Goal: Task Accomplishment & Management: Use online tool/utility

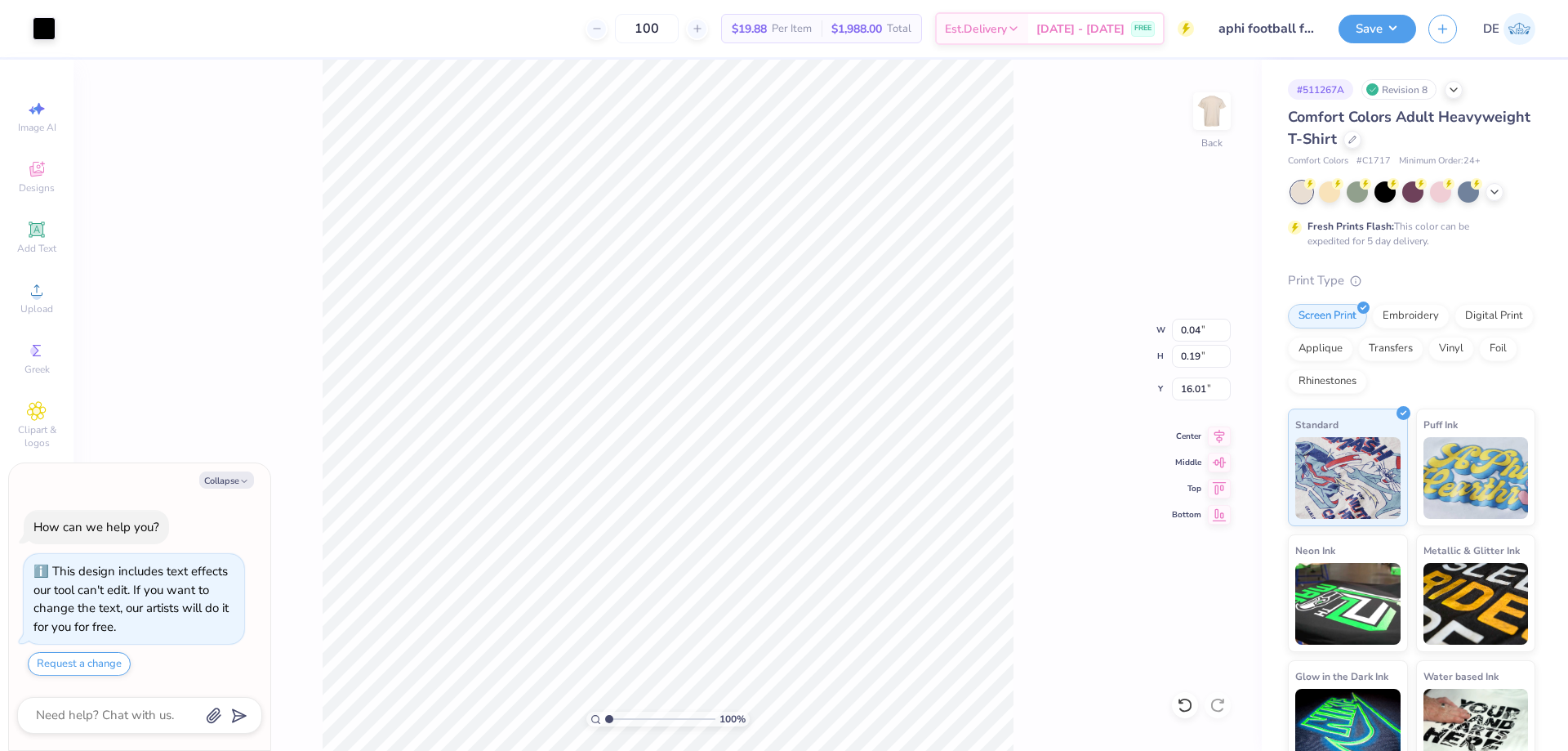
type textarea "x"
type input "11.00"
type input "13.53"
type input "3.00"
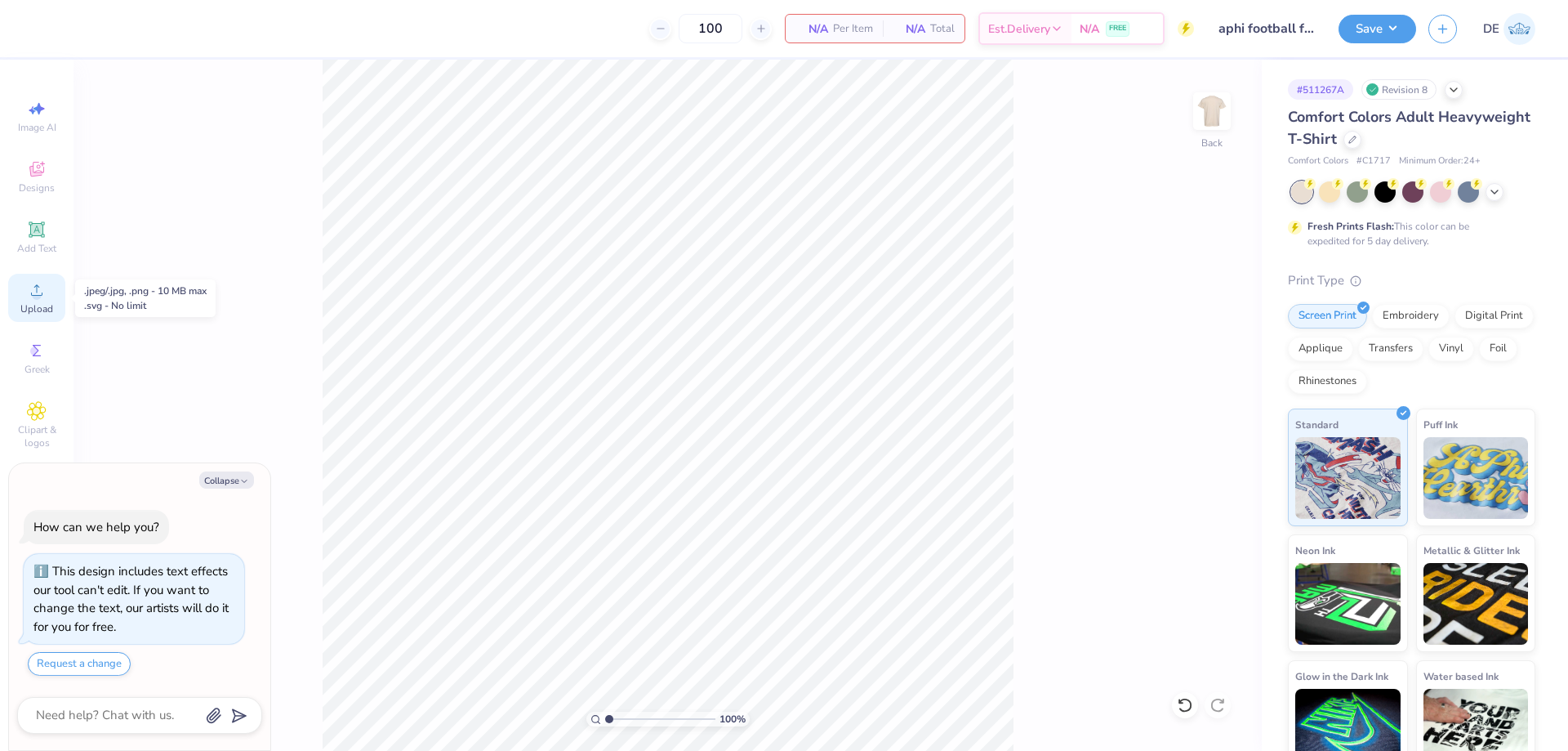
click at [46, 307] on span "Upload" at bounding box center [36, 309] width 32 height 13
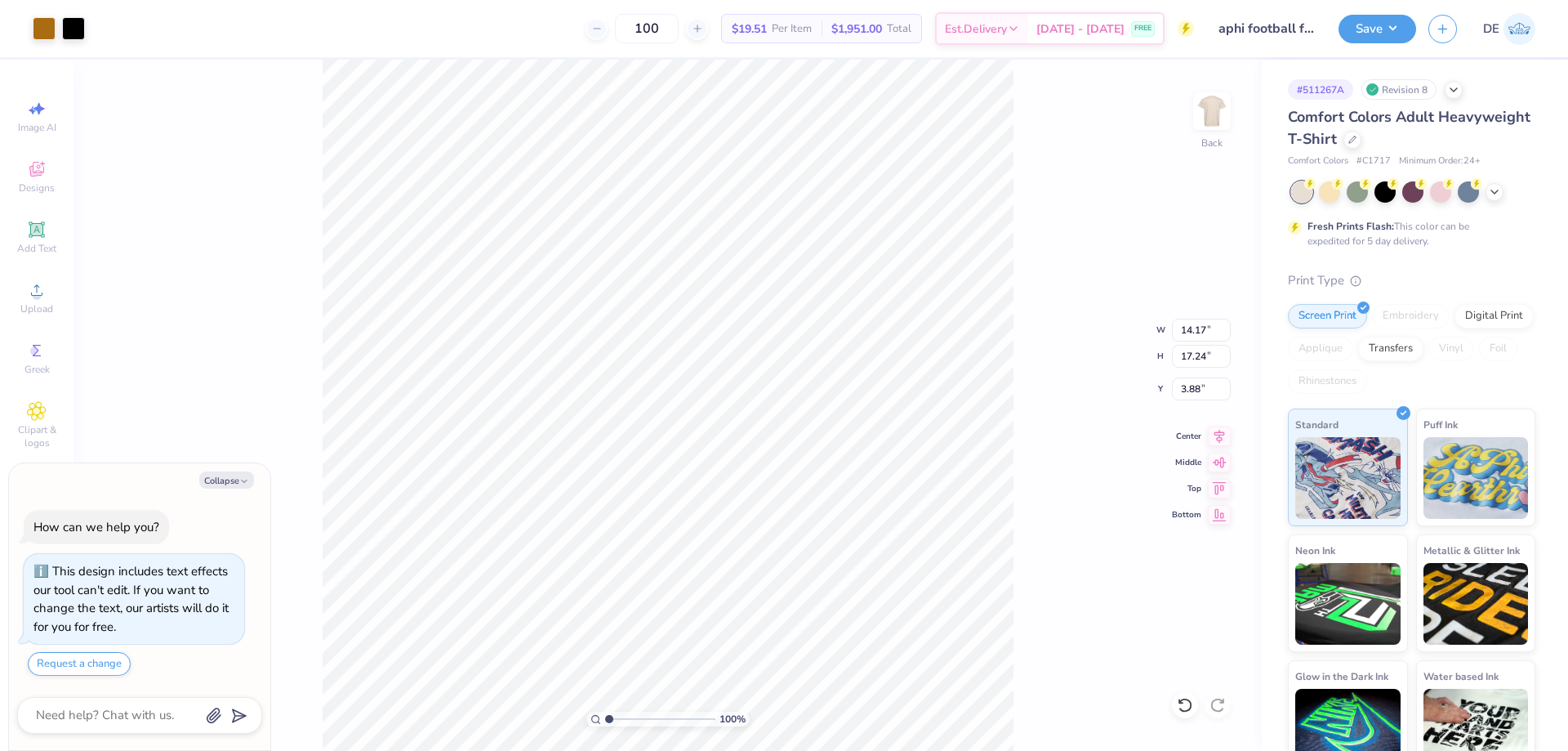
click at [1179, 315] on div "100 % Back W 14.17 14.17 " H 17.24 17.24 " Y 3.88 3.88 " Center Middle Top Bott…" at bounding box center [668, 405] width 1188 height 691
click at [1188, 337] on div "100 % Back W 14.17 H 17.24 Y 3.88 Center Middle Top Bottom" at bounding box center [668, 405] width 1188 height 691
type textarea "x"
click at [1188, 331] on input "14.17" at bounding box center [1201, 330] width 59 height 23
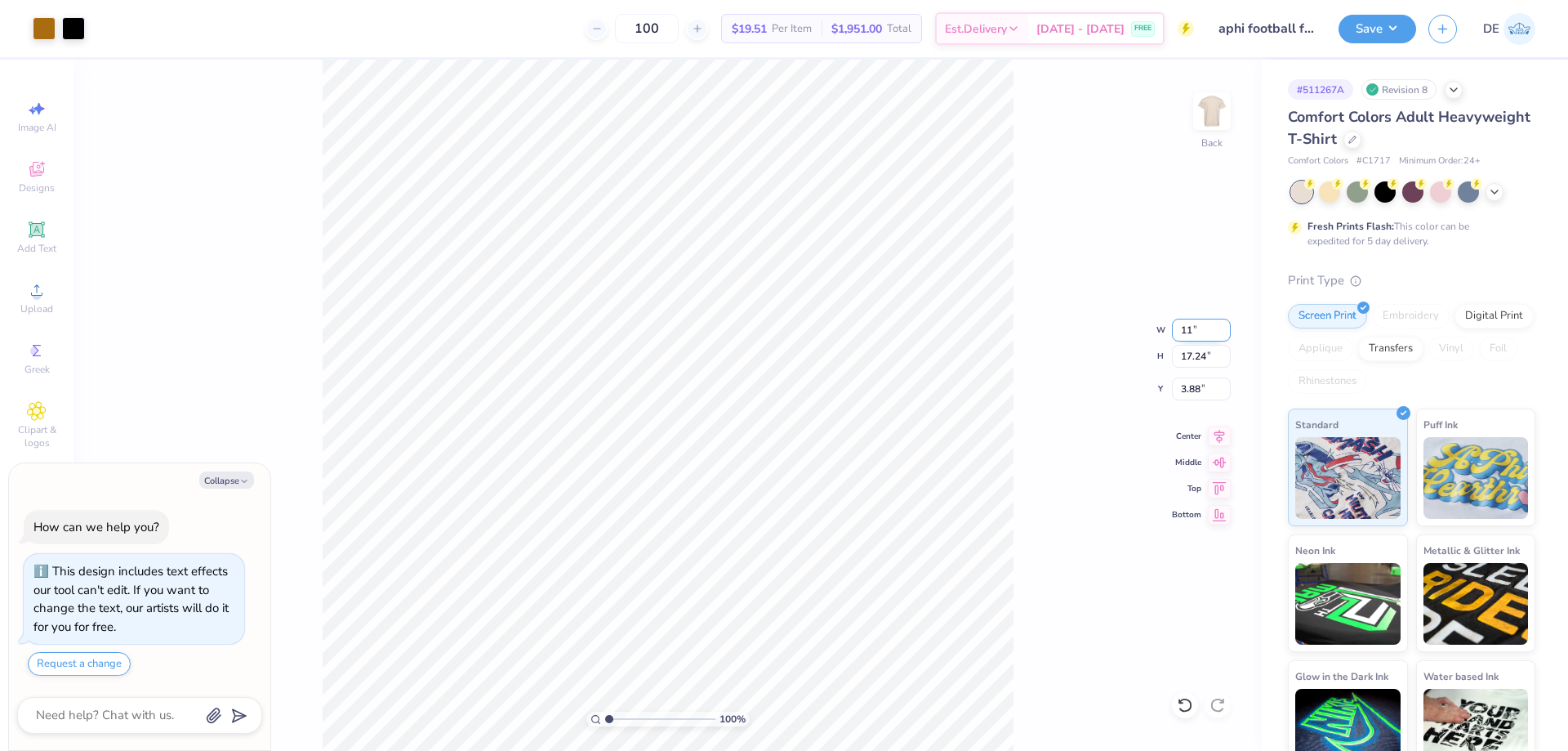
type input "11"
type textarea "x"
type input "11.00"
type input "13.38"
click at [1188, 380] on input "5.81" at bounding box center [1201, 389] width 59 height 23
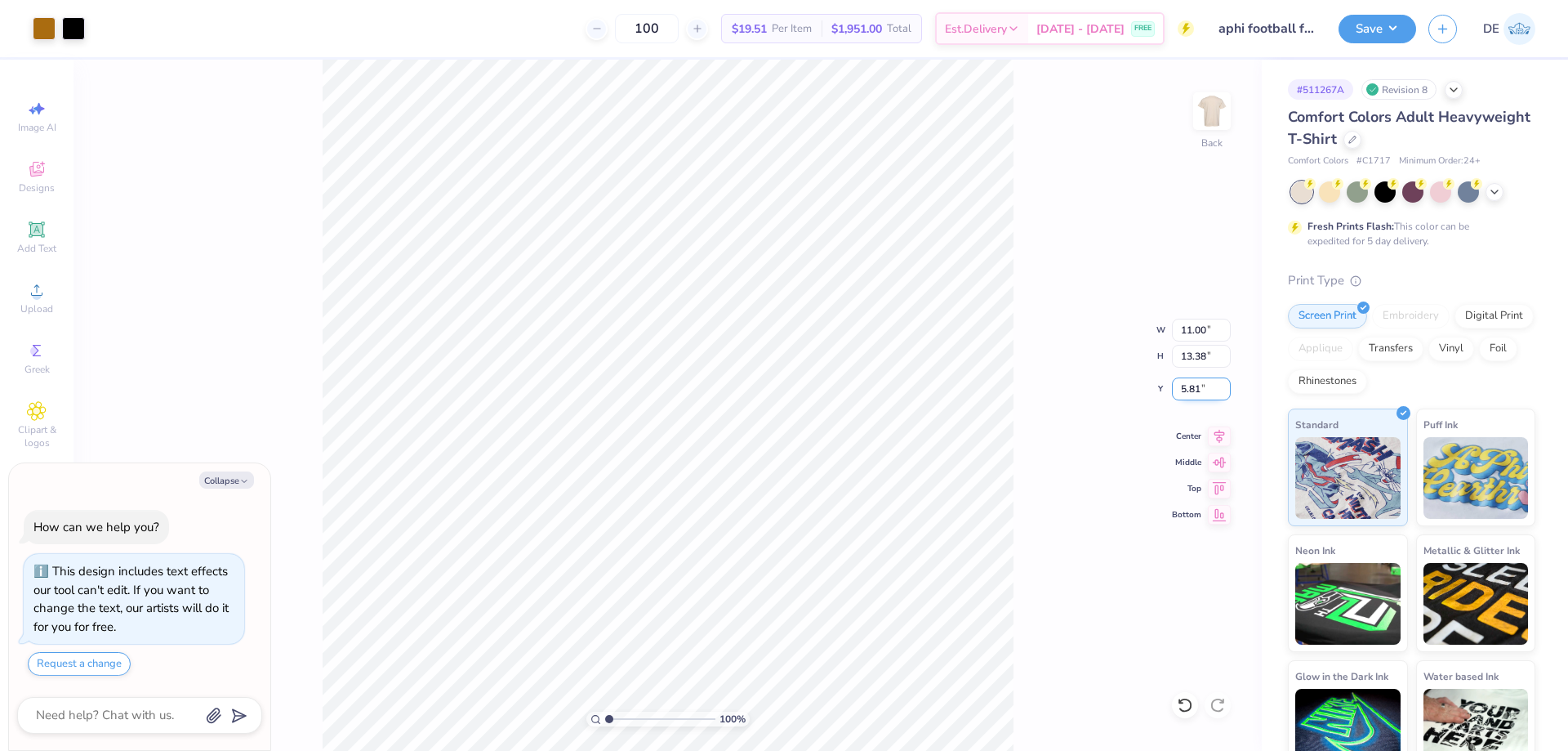
click at [1188, 380] on input "5.81" at bounding box center [1201, 389] width 59 height 23
type input "3"
type textarea "x"
type input "3.00"
click at [1380, 17] on button "Save" at bounding box center [1377, 27] width 78 height 28
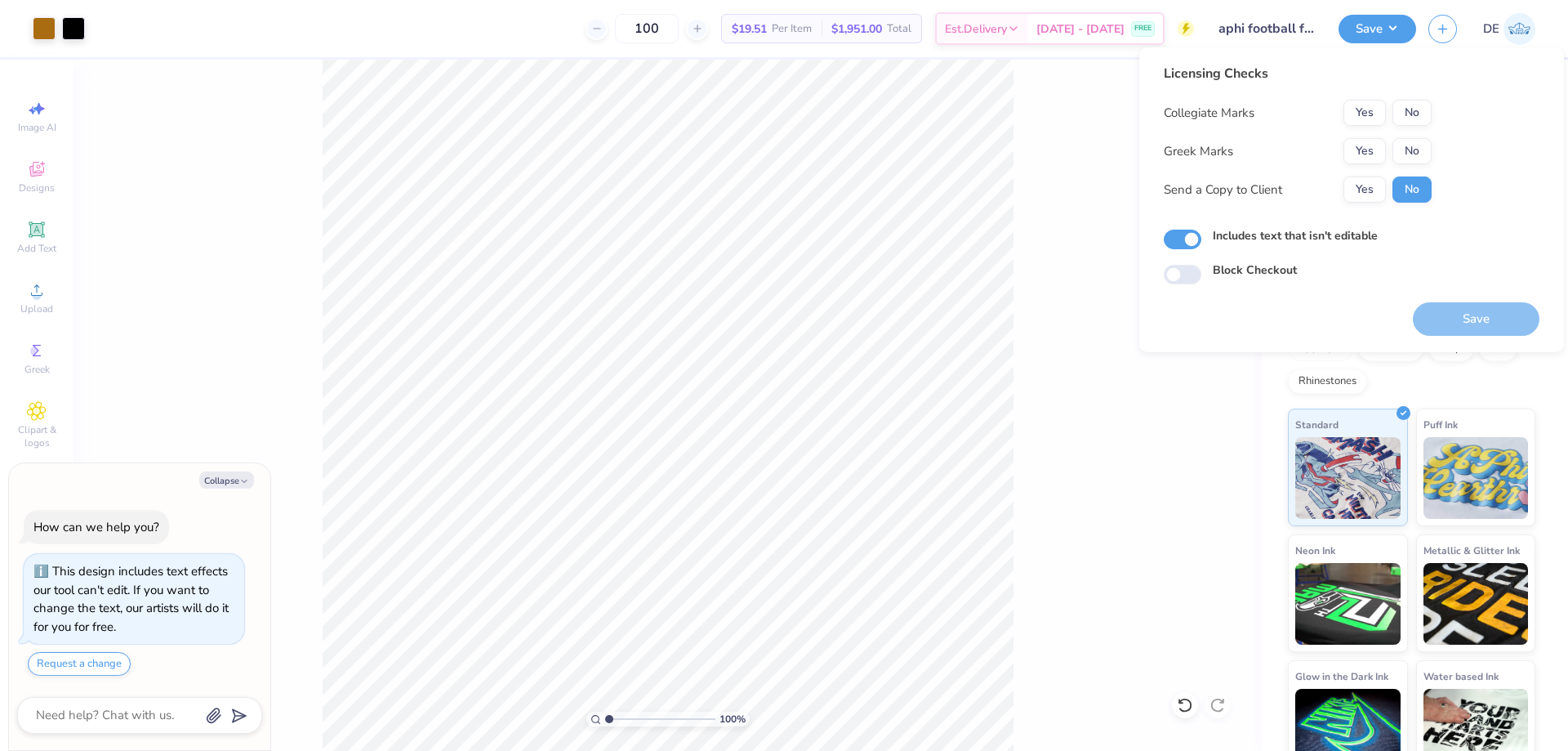
click at [1353, 137] on div "Collegiate Marks Yes No Greek Marks Yes No Send a Copy to Client Yes No" at bounding box center [1297, 151] width 268 height 103
click at [1362, 143] on button "Yes" at bounding box center [1364, 152] width 42 height 27
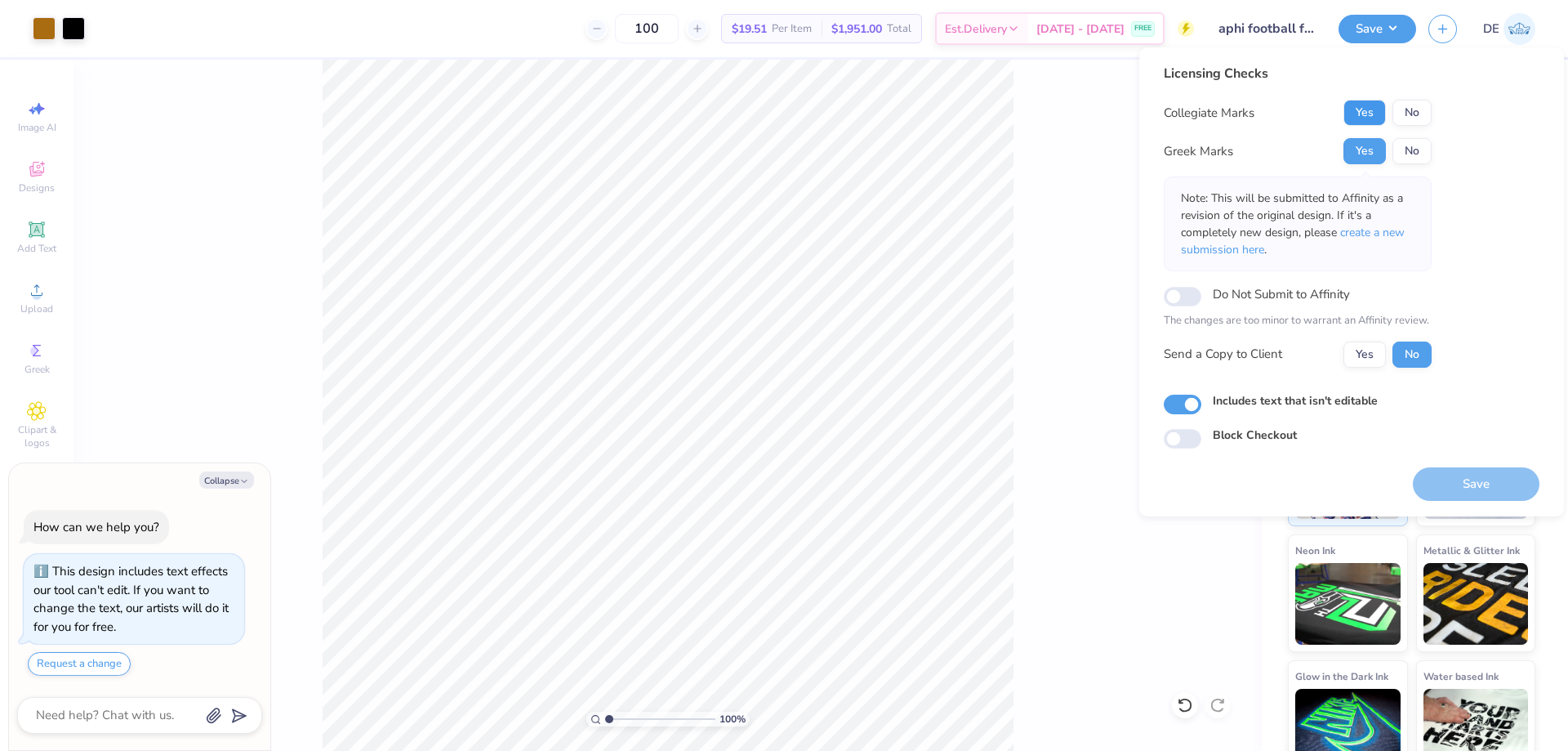
click at [1367, 114] on button "Yes" at bounding box center [1364, 113] width 42 height 27
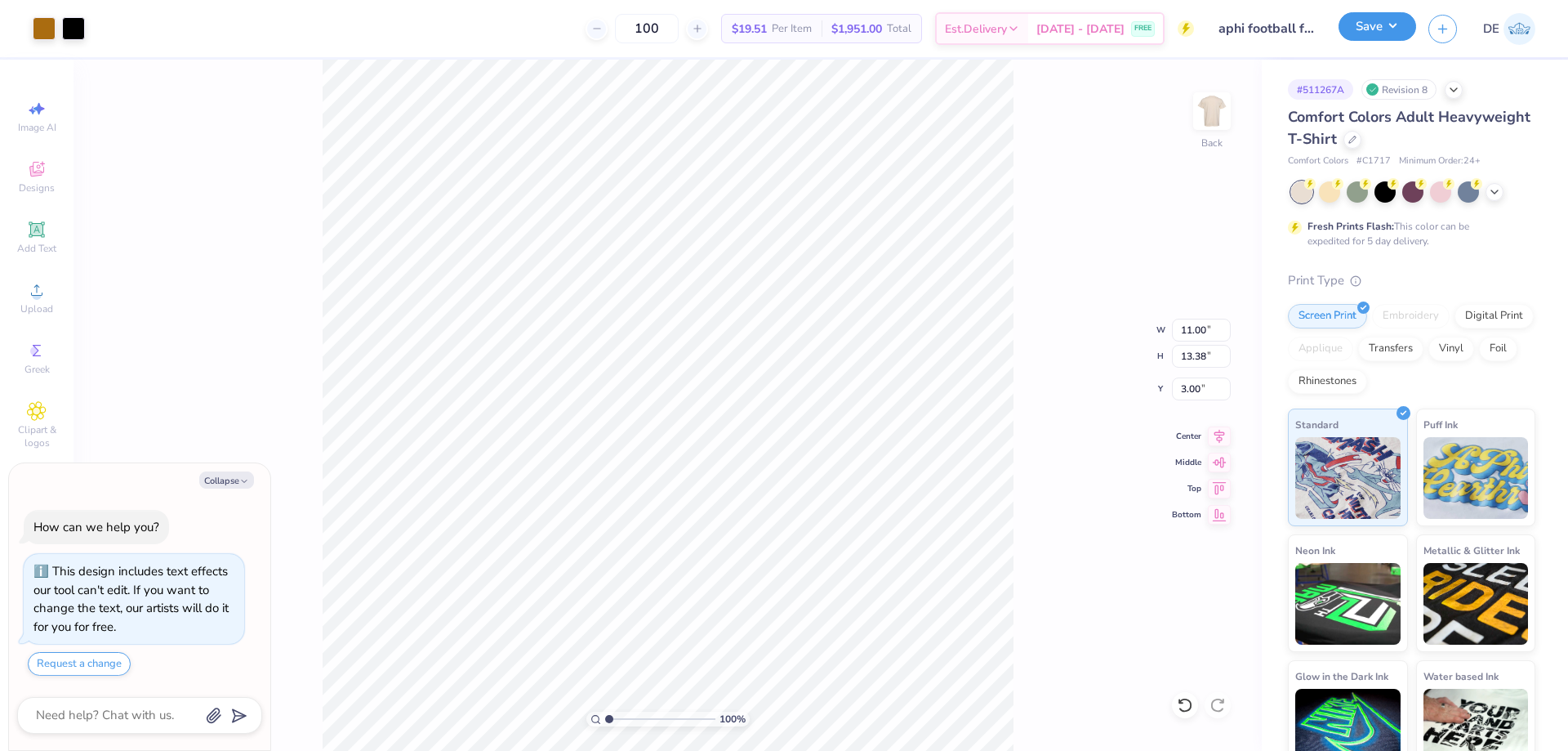
click at [1360, 31] on button "Save" at bounding box center [1377, 27] width 78 height 28
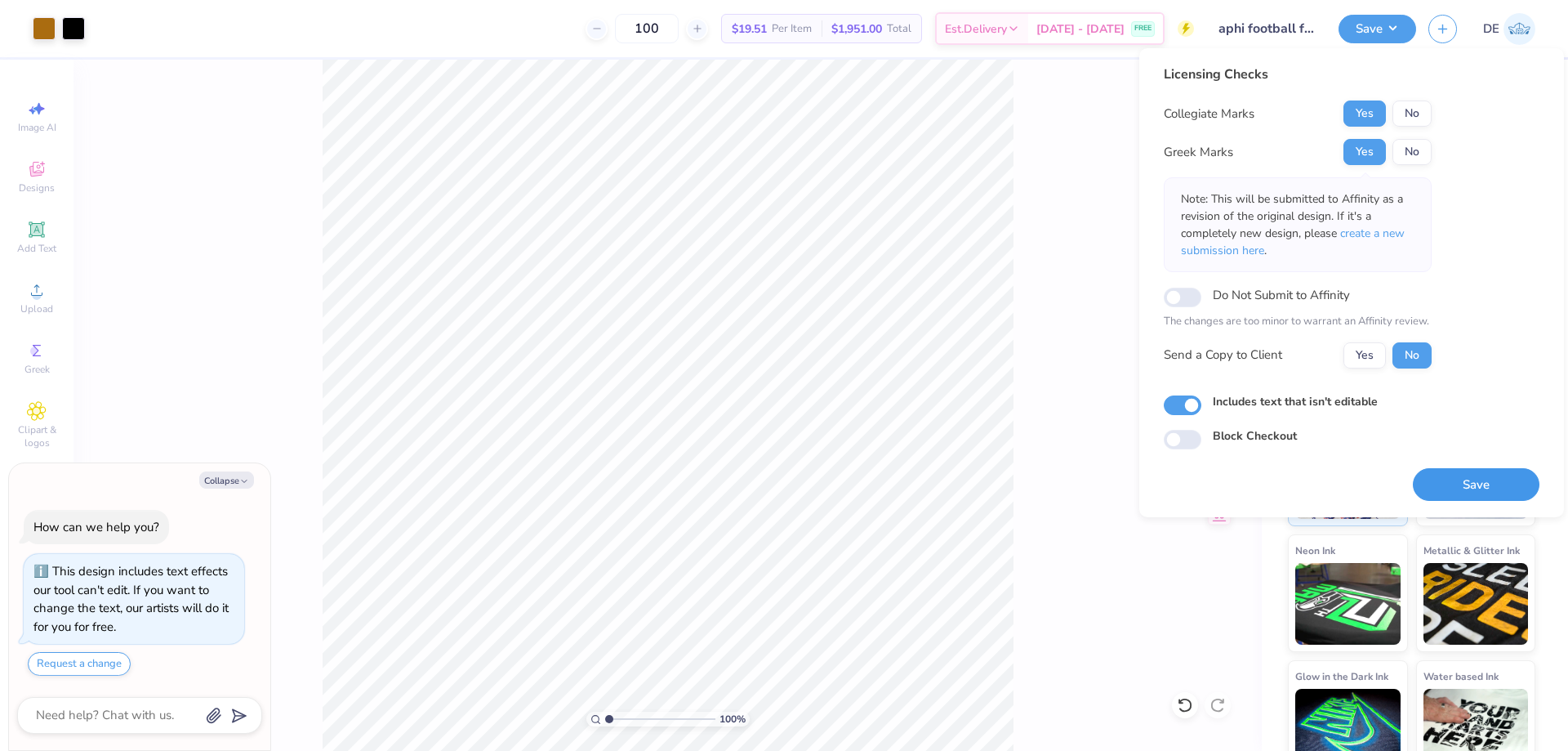
click at [1517, 487] on button "Save" at bounding box center [1476, 485] width 127 height 33
type textarea "x"
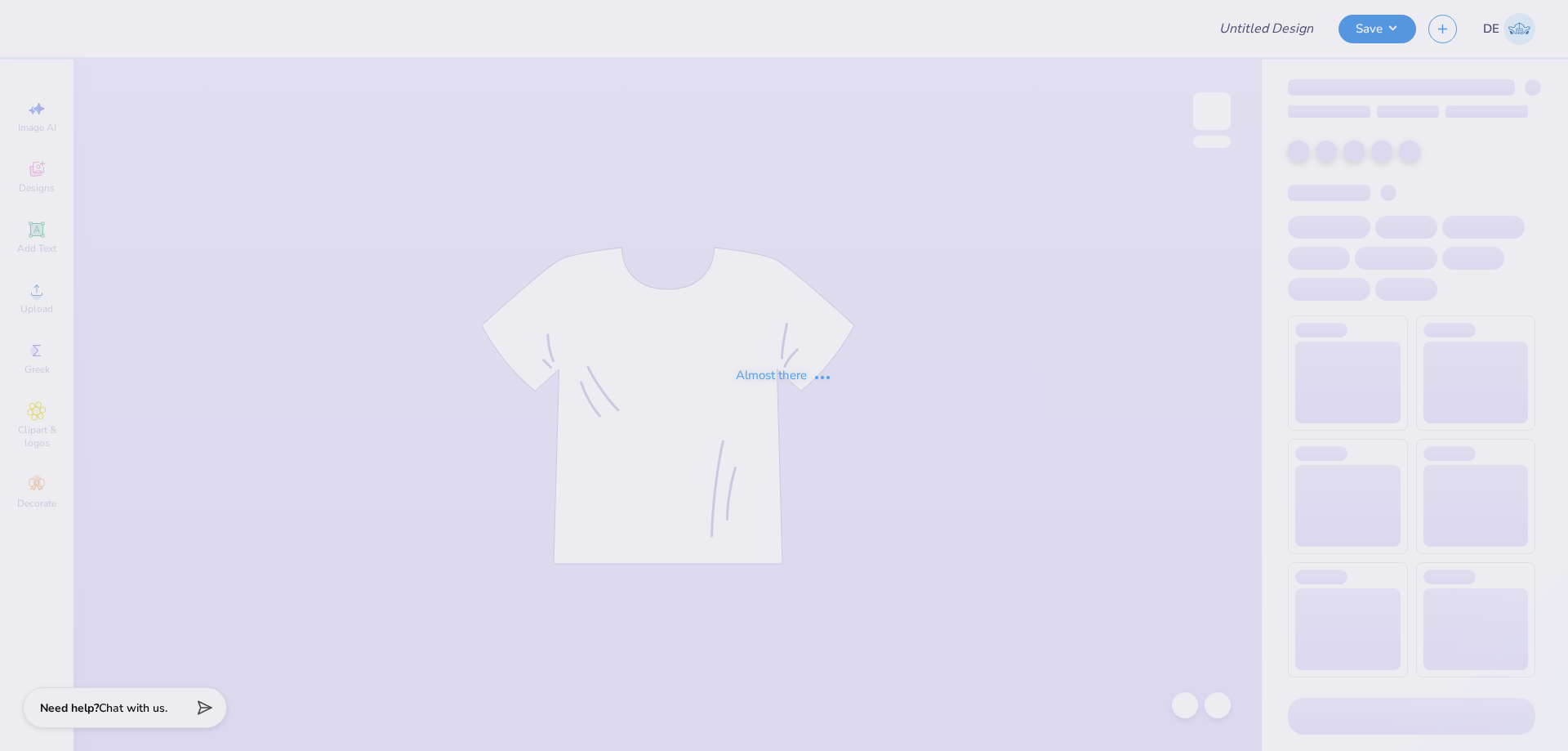
type input "aphi polo"
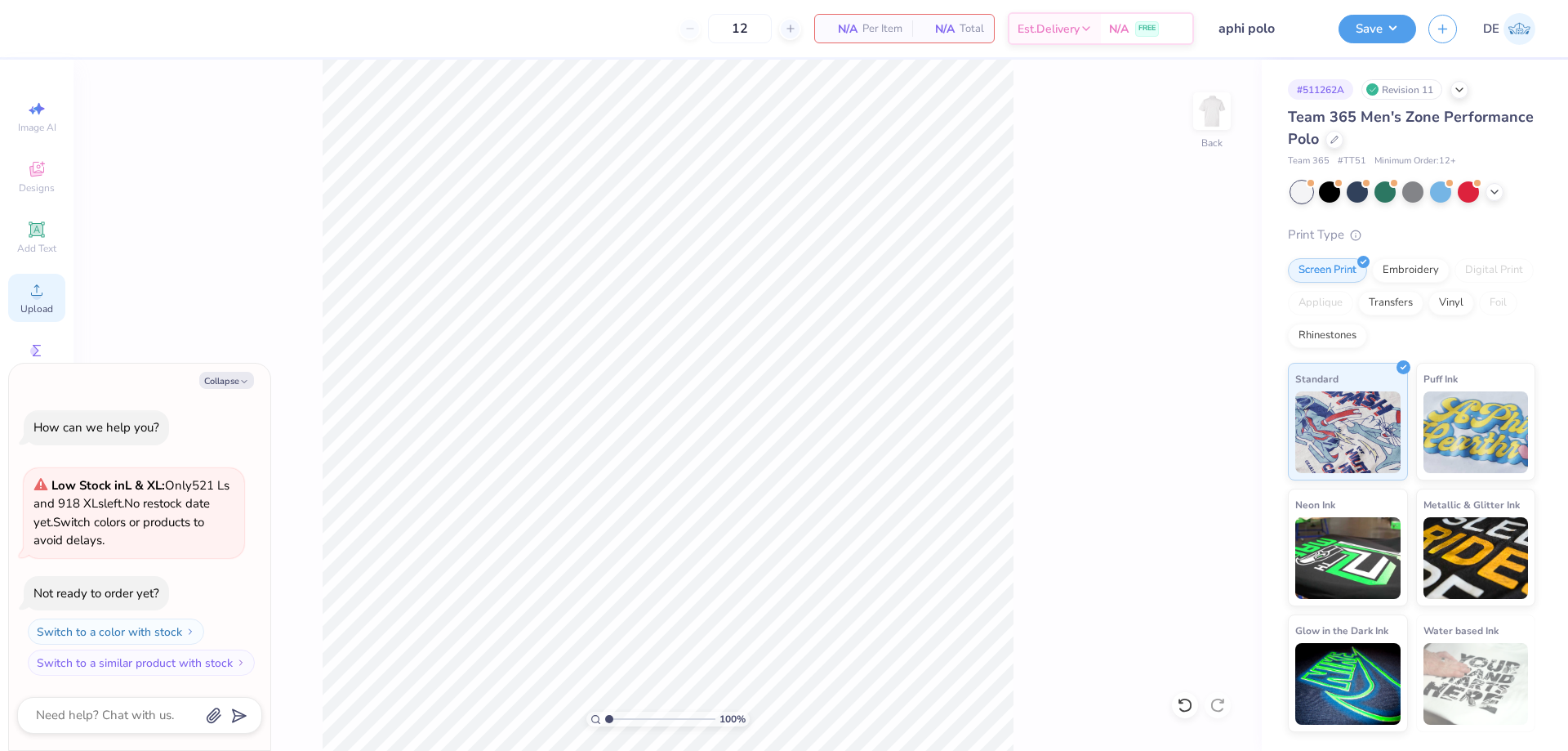
click at [41, 291] on icon at bounding box center [37, 290] width 20 height 20
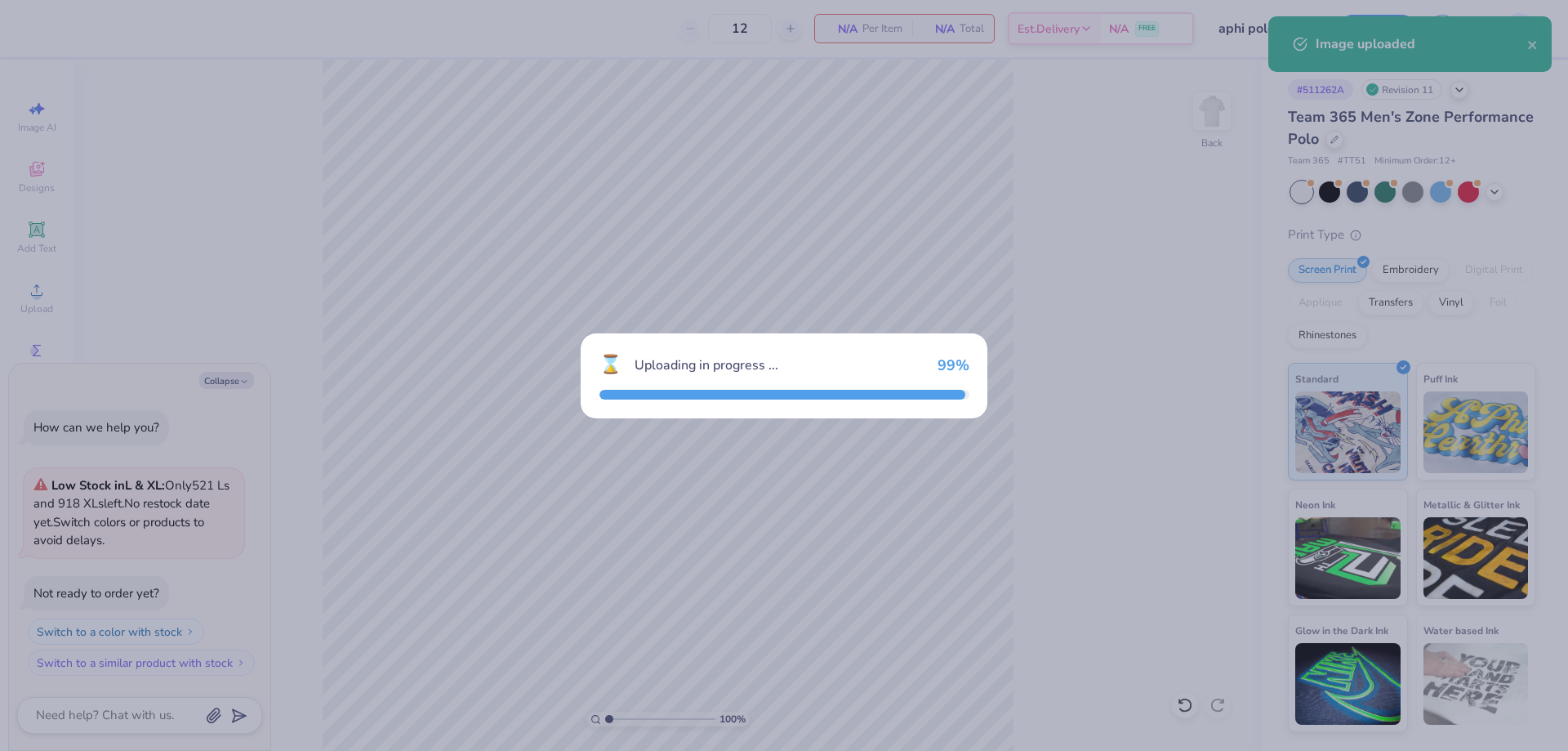
type textarea "x"
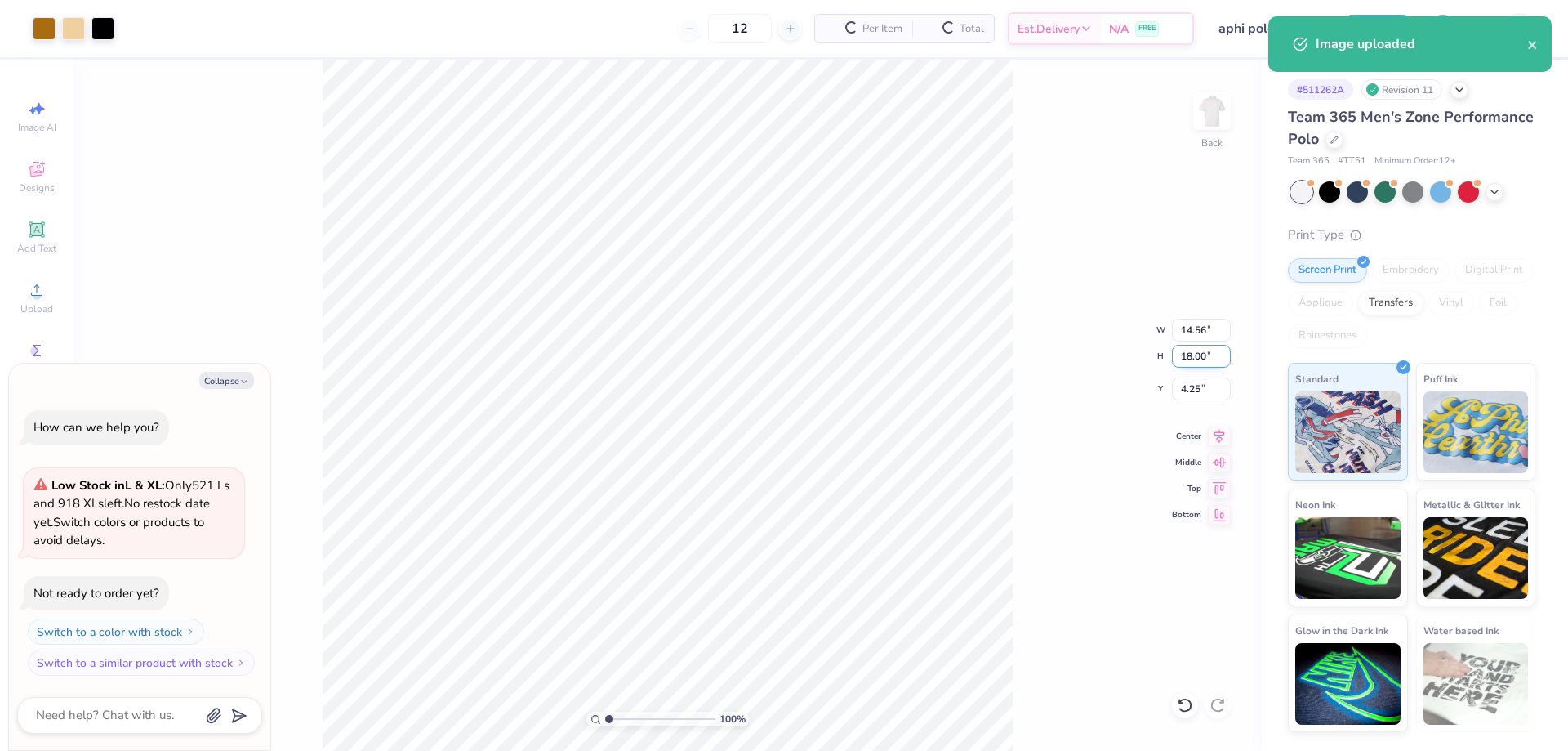
click at [1184, 358] on input "18.00" at bounding box center [1201, 356] width 59 height 23
type input "3.5"
type textarea "x"
type input "2.83"
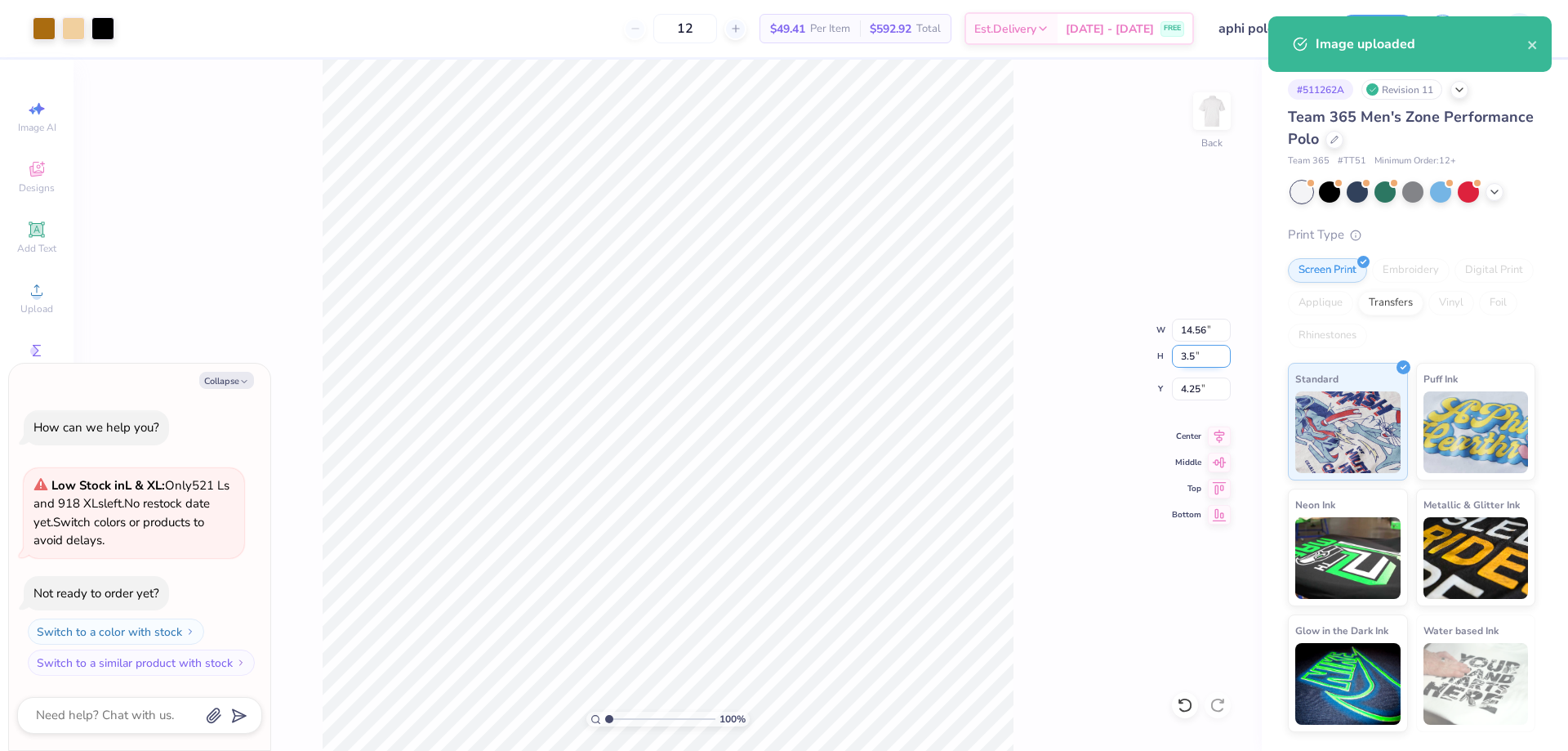
type input "3.50"
type input "11.50"
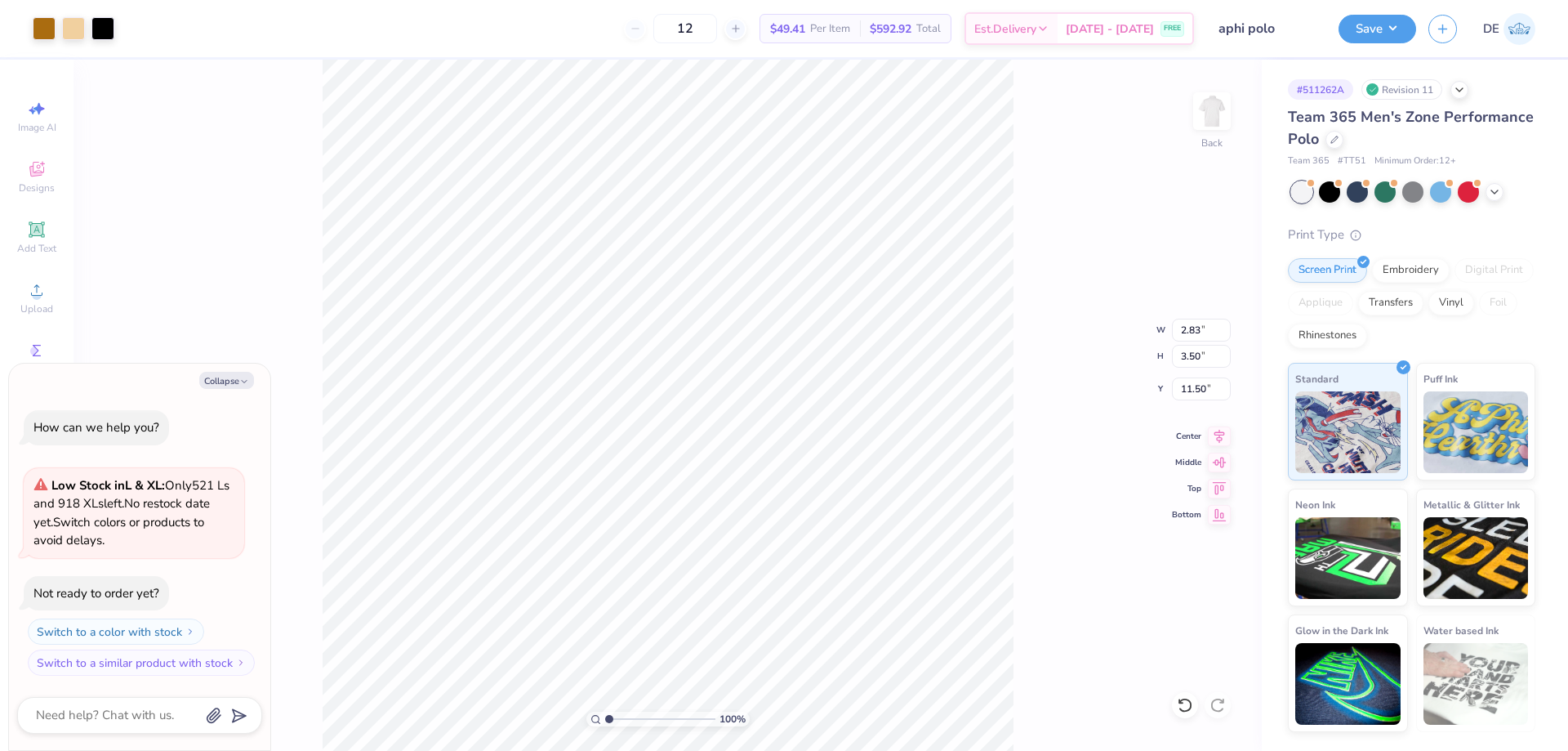
type textarea "x"
type input "3.00"
click at [1040, 366] on div "100 % Back W 2.83 2.83 " H 3.50 3.50 " Y 3.00 3.00 " Center Middle Top Bottom" at bounding box center [668, 405] width 1188 height 691
click at [1367, 31] on button "Save" at bounding box center [1377, 27] width 78 height 28
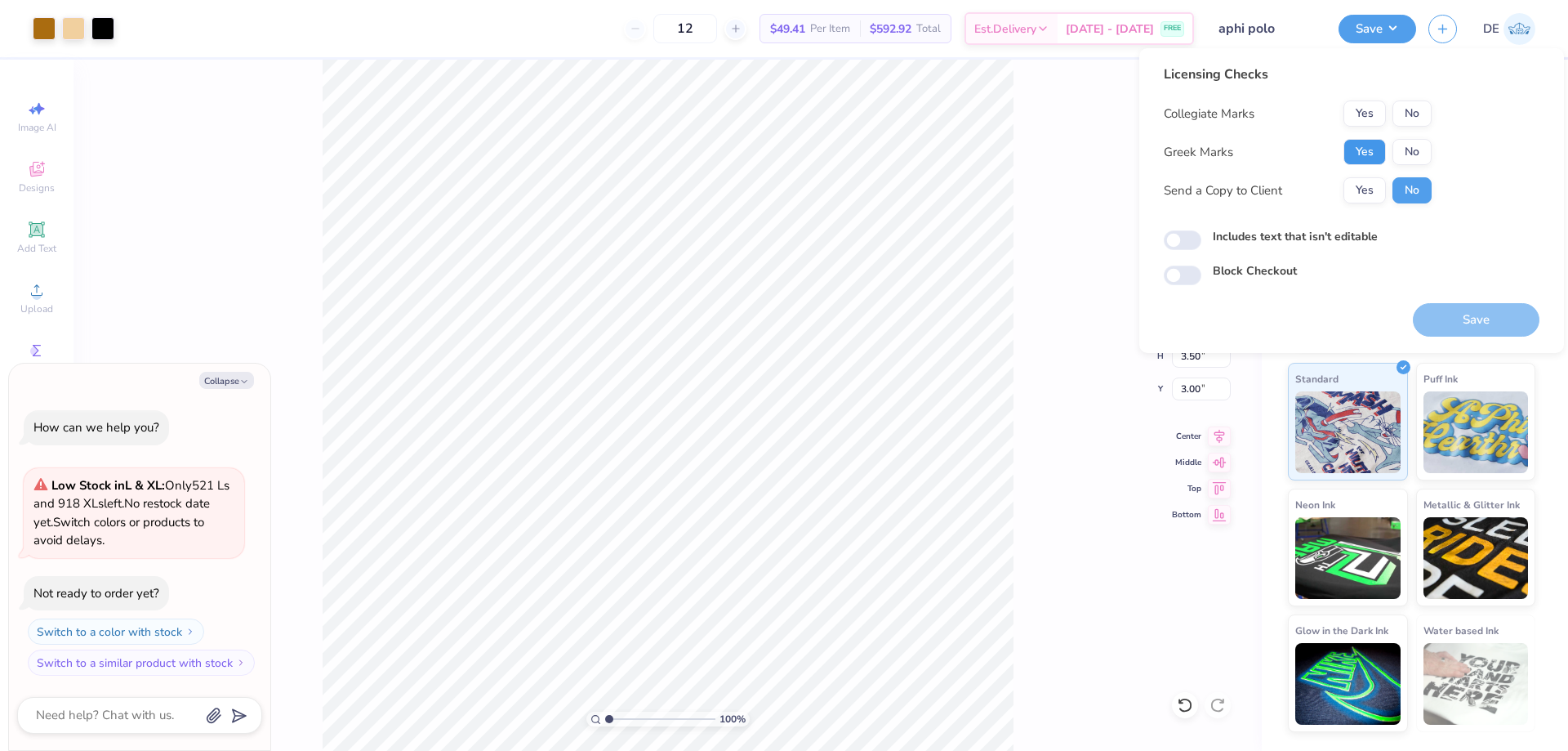
click at [1351, 152] on button "Yes" at bounding box center [1364, 153] width 42 height 27
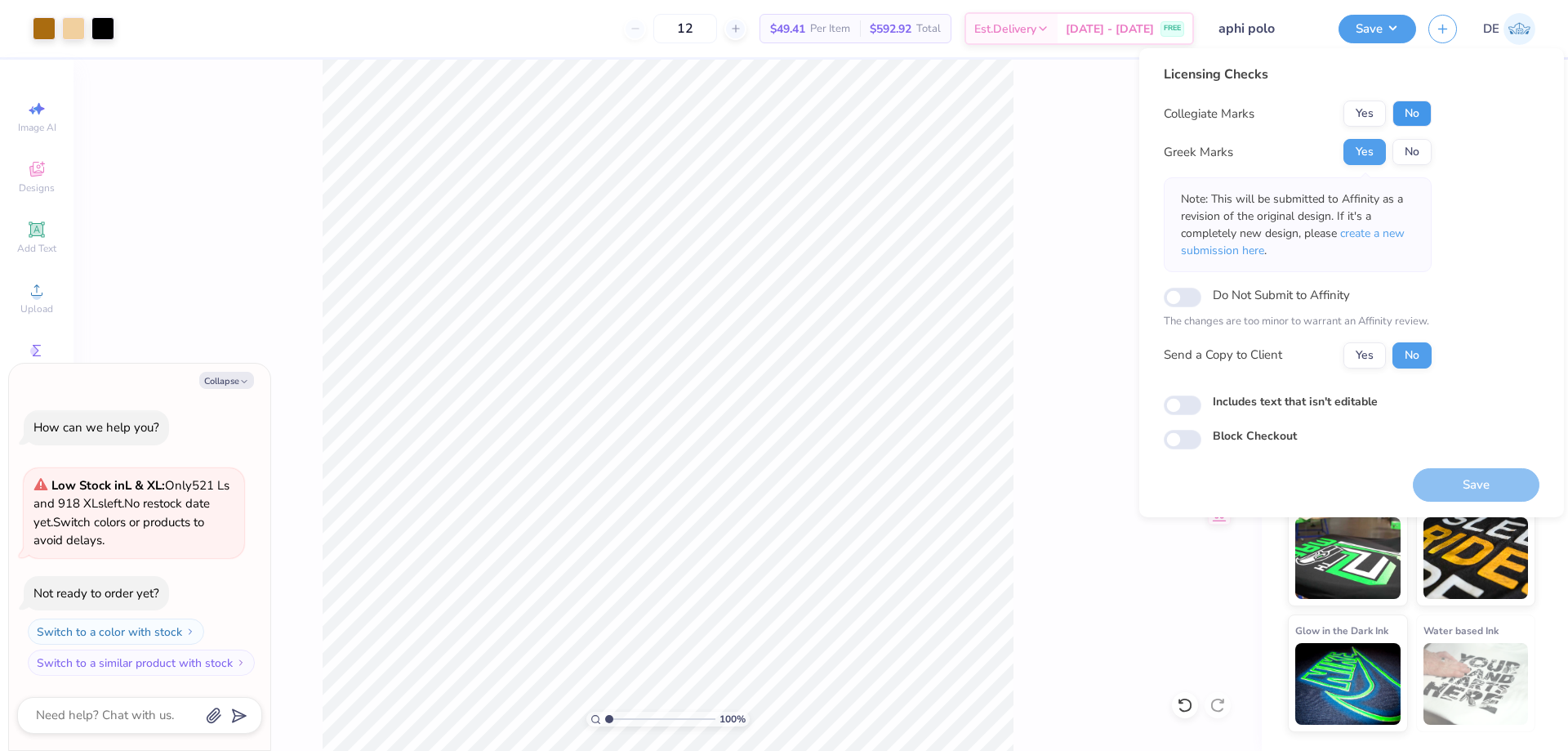
click at [1408, 124] on button "No" at bounding box center [1411, 114] width 39 height 27
click at [1476, 489] on button "Save" at bounding box center [1476, 485] width 127 height 33
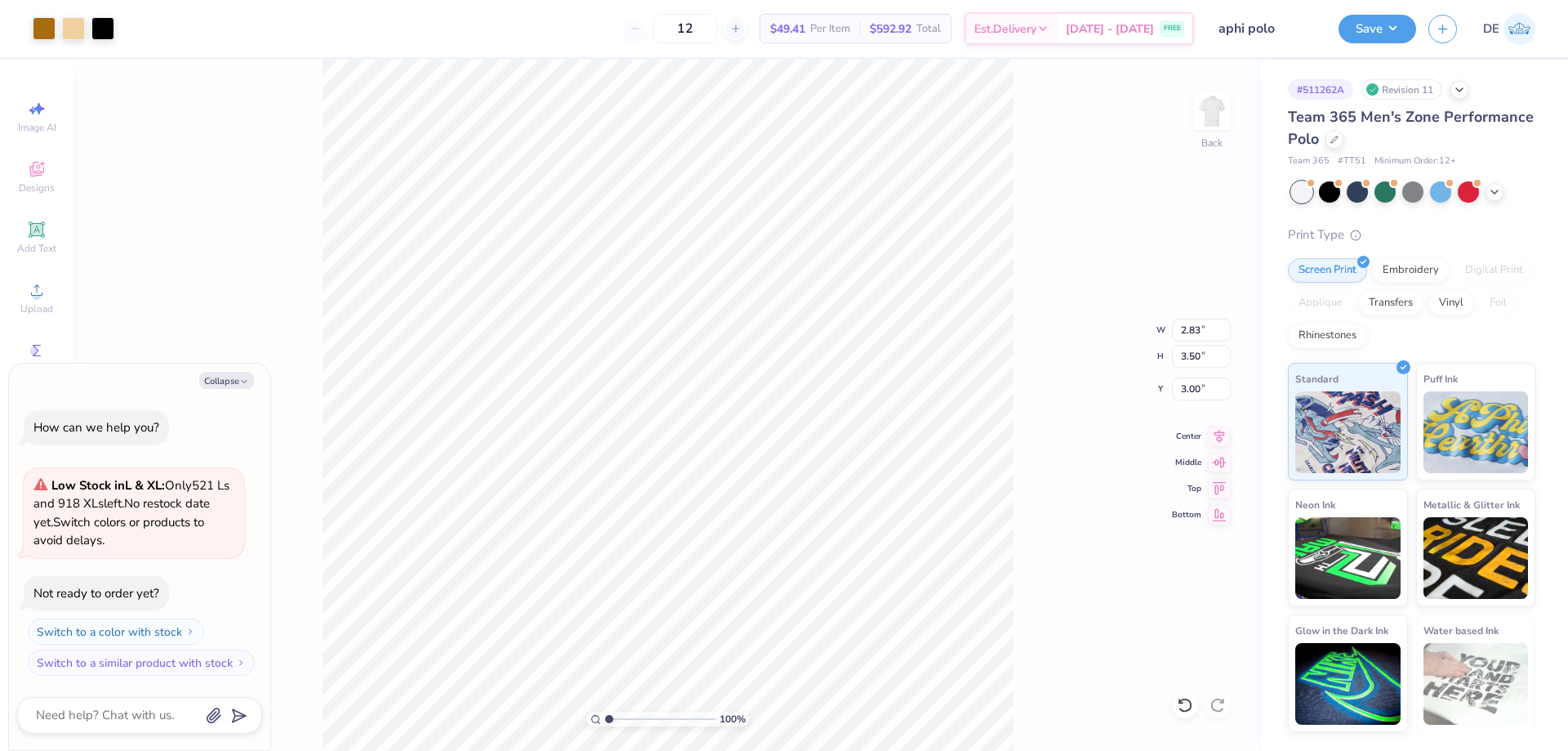
type textarea "x"
